Goal: Task Accomplishment & Management: Use online tool/utility

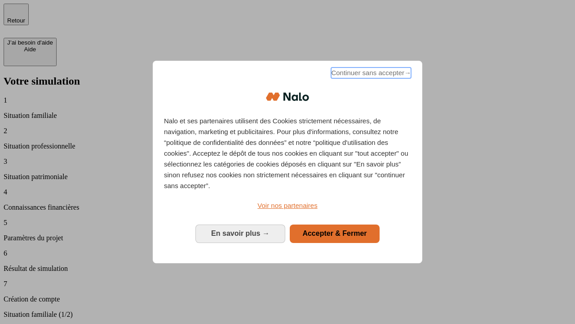
click at [370, 74] on span "Continuer sans accepter →" at bounding box center [371, 72] width 80 height 11
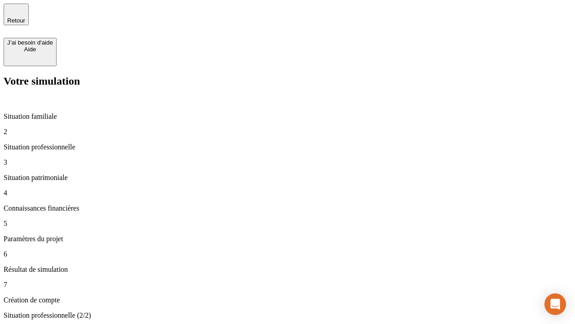
type input "30 000"
type input "40 000"
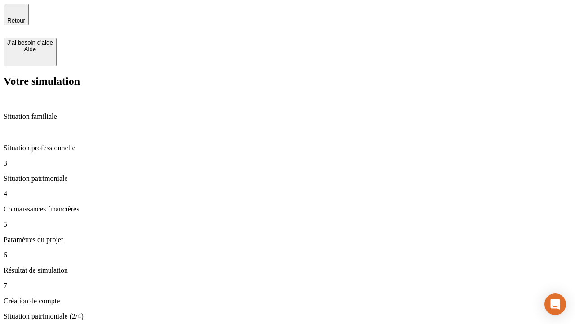
type input "1 100"
type input "20"
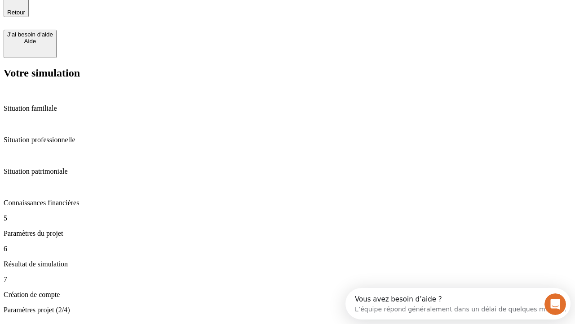
type input "40"
type input "62"
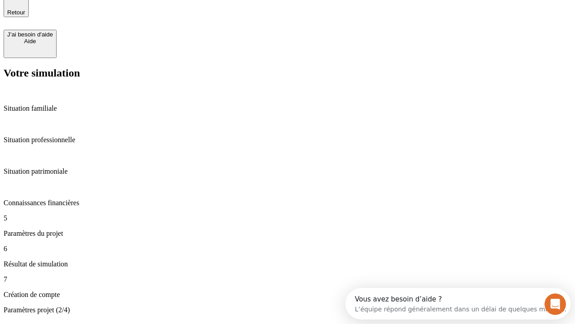
type input "50 000"
type input "640"
